Goal: Task Accomplishment & Management: Manage account settings

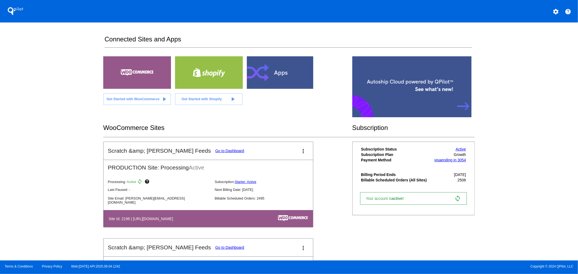
click at [215, 151] on link "Go to Dashboard" at bounding box center [229, 151] width 29 height 4
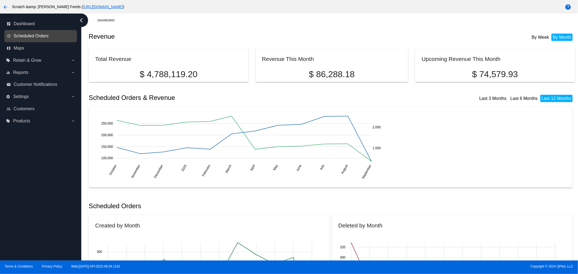
click at [41, 36] on span "Scheduled Orders" at bounding box center [31, 36] width 35 height 5
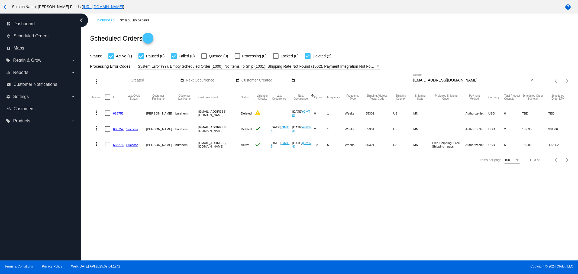
click at [462, 82] on input "[EMAIL_ADDRESS][DOMAIN_NAME]" at bounding box center [470, 80] width 115 height 4
drag, startPoint x: 462, startPoint y: 82, endPoint x: 405, endPoint y: 81, distance: 57.2
click at [405, 81] on div "more_vert Sep Jan Feb Mar [DATE]" at bounding box center [332, 79] width 486 height 19
paste input "[DATE][PERSON_NAME] <[EMAIL_ADDRESS][DOMAIN_NAME]>"
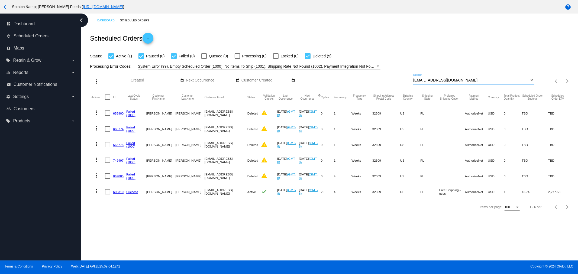
type input "[EMAIL_ADDRESS][DOMAIN_NAME]"
click at [120, 193] on link "608310" at bounding box center [118, 192] width 11 height 4
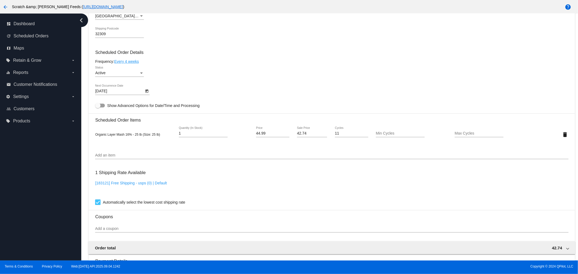
scroll to position [210, 0]
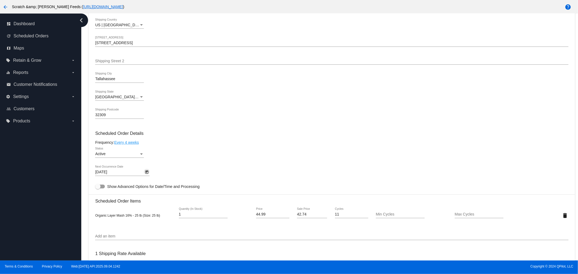
click at [146, 171] on icon "Open calendar" at bounding box center [146, 172] width 3 height 3
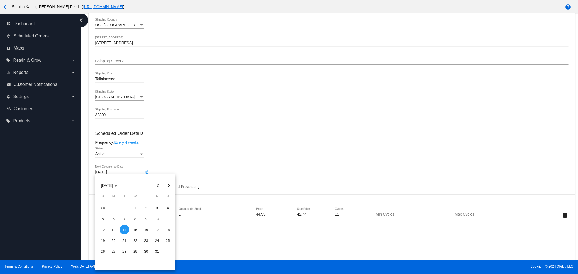
click at [158, 186] on button "Previous month" at bounding box center [157, 185] width 11 height 11
click at [124, 262] on div "30" at bounding box center [124, 262] width 10 height 10
type input "[DATE]"
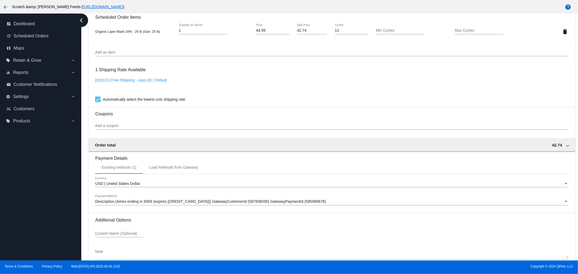
scroll to position [420, 0]
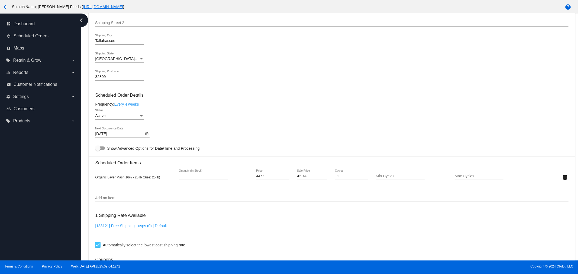
scroll to position [240, 0]
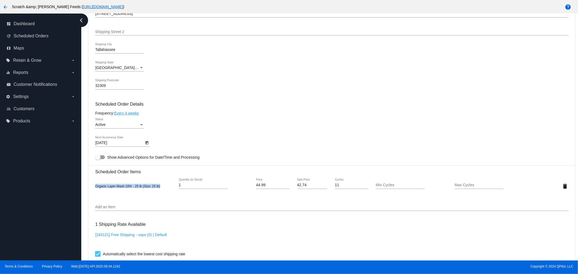
drag, startPoint x: 162, startPoint y: 183, endPoint x: 96, endPoint y: 185, distance: 66.4
click at [96, 185] on div "Organic Layer Mash 16% - 25 lb (Size: 25 lb)" at bounding box center [134, 186] width 79 height 4
copy span "Organic Layer Mash 16% - 25 lb (Size: 25 lb)"
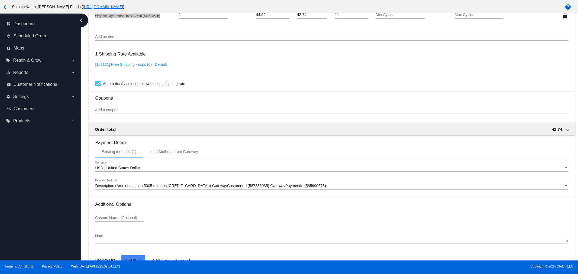
scroll to position [420, 0]
